Goal: Information Seeking & Learning: Learn about a topic

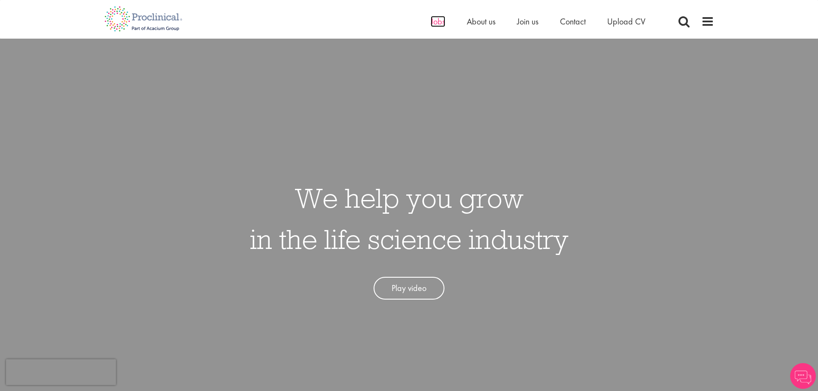
click at [437, 24] on span "Jobs" at bounding box center [438, 21] width 15 height 11
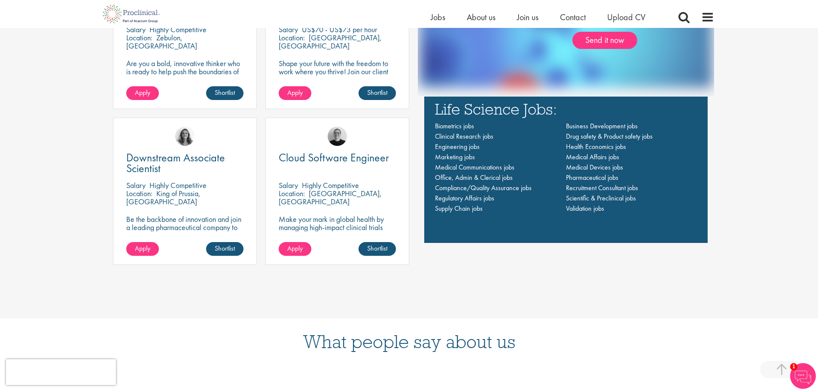
scroll to position [687, 0]
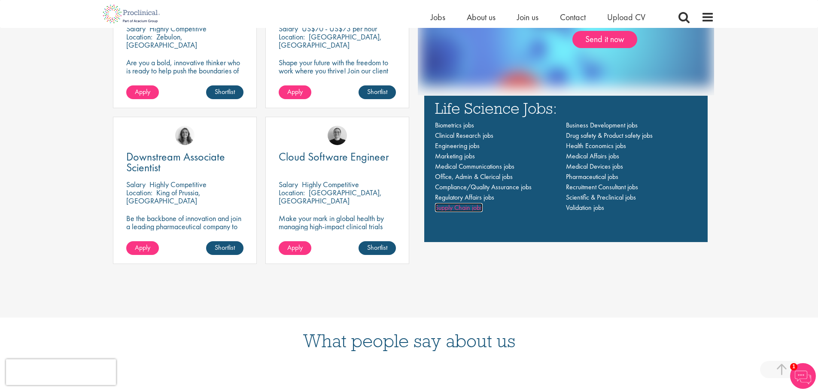
click at [465, 210] on span "Supply Chain jobs" at bounding box center [459, 207] width 48 height 9
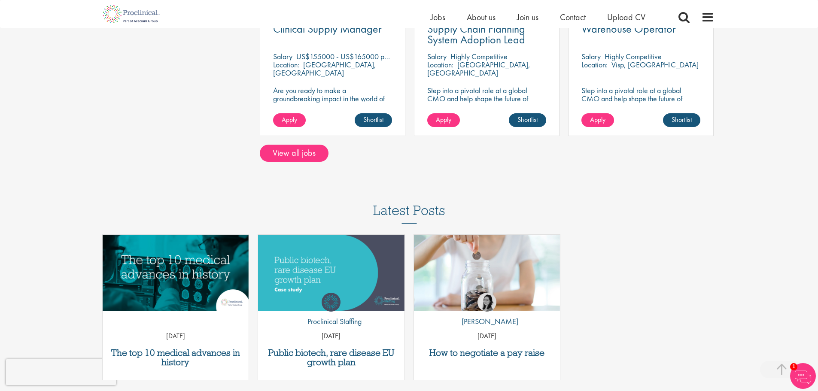
scroll to position [386, 0]
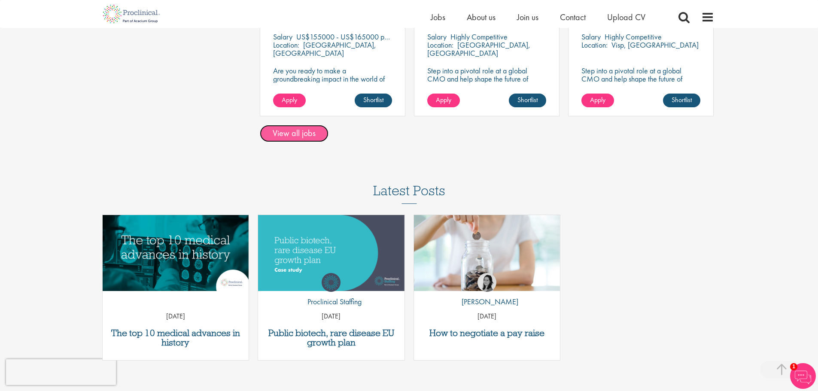
click at [295, 136] on link "View all jobs" at bounding box center [294, 133] width 69 height 17
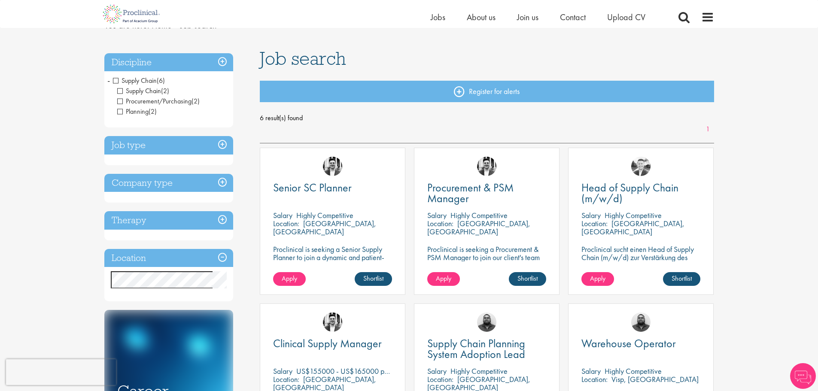
scroll to position [86, 0]
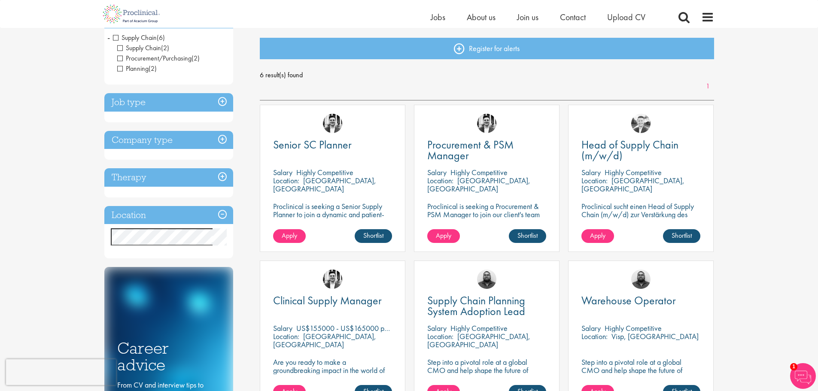
click at [220, 213] on h3 "Location" at bounding box center [168, 215] width 129 height 18
click at [138, 214] on h3 "Location" at bounding box center [168, 215] width 129 height 18
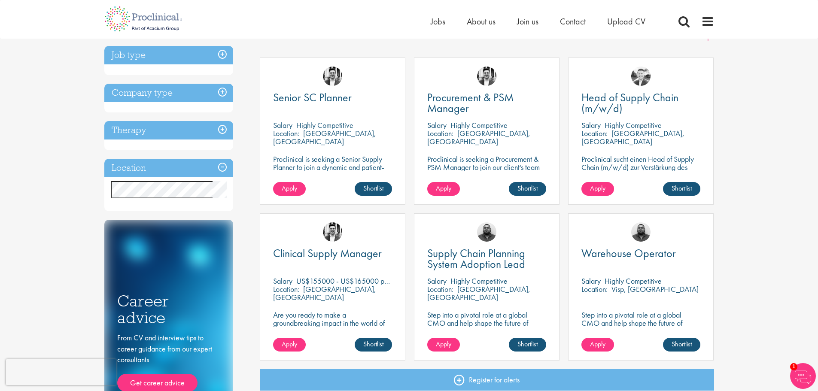
scroll to position [0, 0]
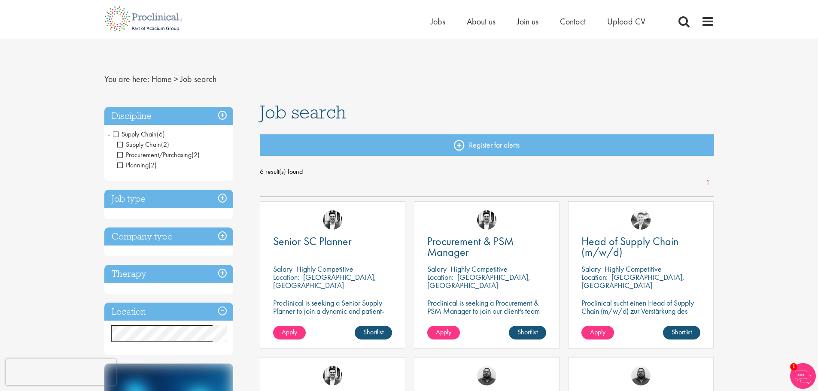
click at [228, 195] on h3 "Job type" at bounding box center [168, 199] width 129 height 18
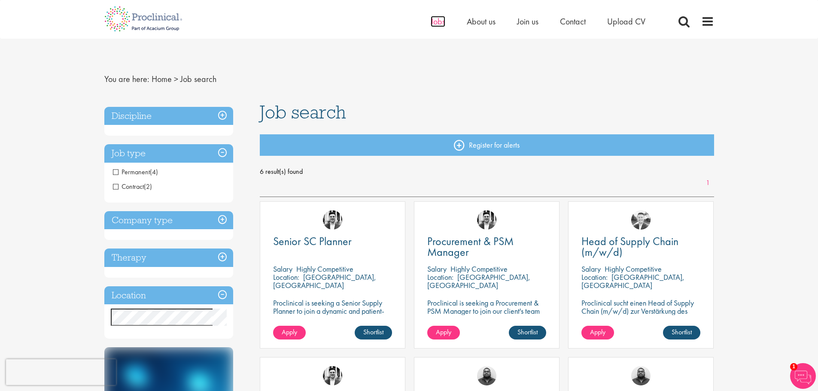
click at [438, 24] on span "Jobs" at bounding box center [438, 21] width 15 height 11
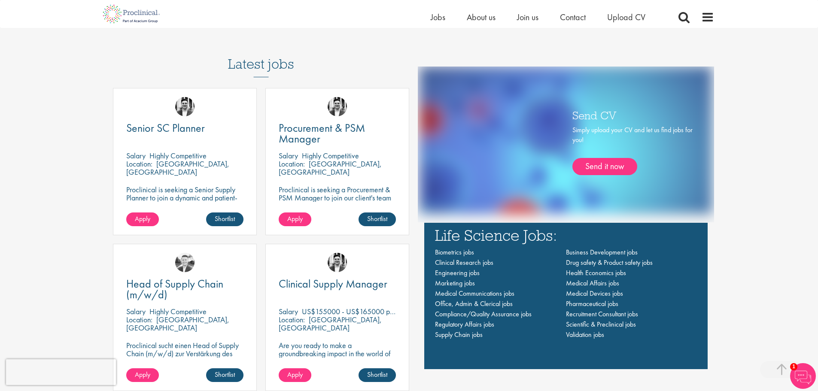
scroll to position [485, 0]
